Goal: Task Accomplishment & Management: Manage account settings

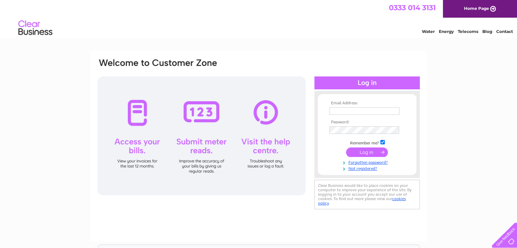
click at [354, 109] on input "text" at bounding box center [365, 111] width 70 height 7
type input "[EMAIL_ADDRESS][DOMAIN_NAME]"
click at [346, 148] on input "submit" at bounding box center [367, 153] width 42 height 10
click at [367, 153] on input "submit" at bounding box center [367, 153] width 42 height 10
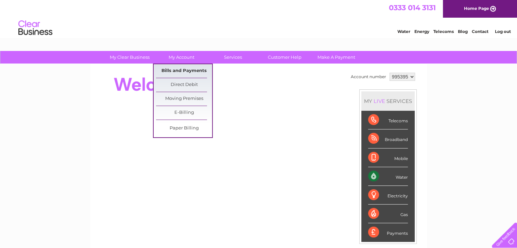
click at [185, 74] on link "Bills and Payments" at bounding box center [184, 71] width 56 height 14
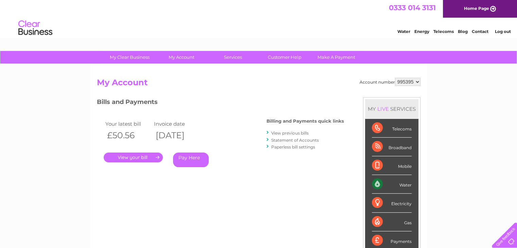
click at [129, 158] on link "." at bounding box center [133, 158] width 59 height 10
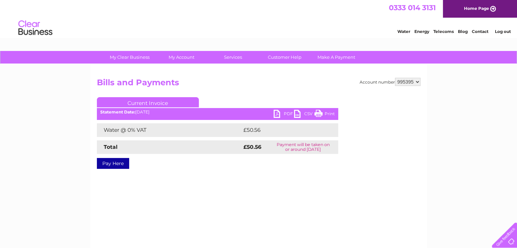
click at [279, 114] on link "PDF" at bounding box center [284, 115] width 20 height 10
click at [297, 146] on td "Payment will be taken on or around 11 September 2025" at bounding box center [303, 148] width 70 height 14
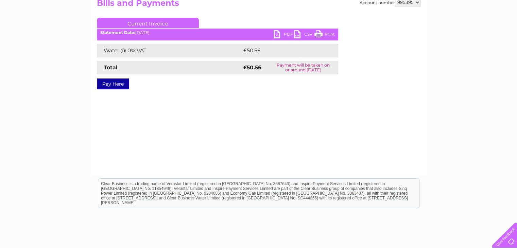
scroll to position [128, 0]
